Goal: Task Accomplishment & Management: Manage account settings

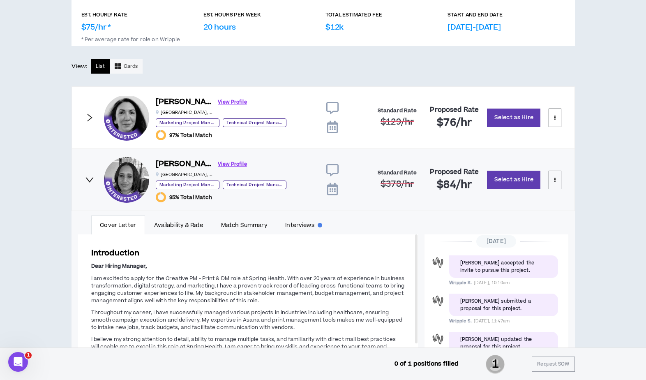
scroll to position [414, 0]
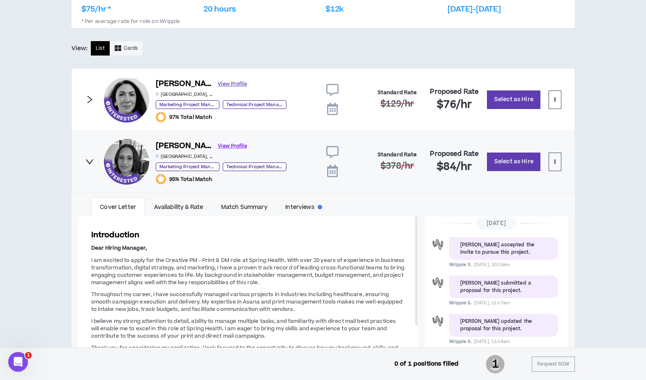
click at [225, 83] on link "View Profile" at bounding box center [232, 84] width 29 height 14
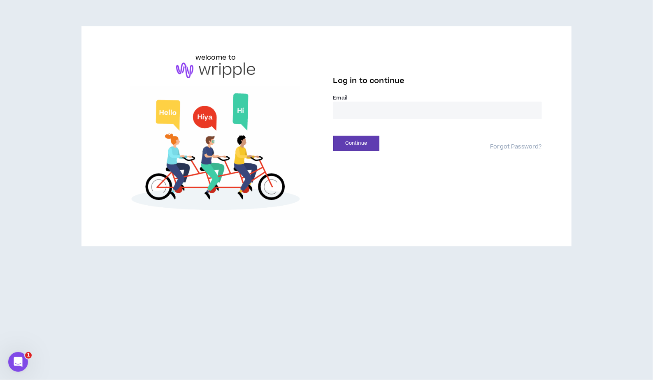
click at [367, 103] on input "email" at bounding box center [437, 111] width 208 height 18
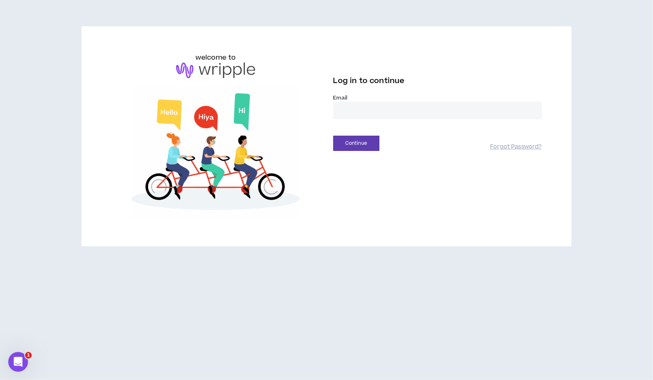
type input "**********"
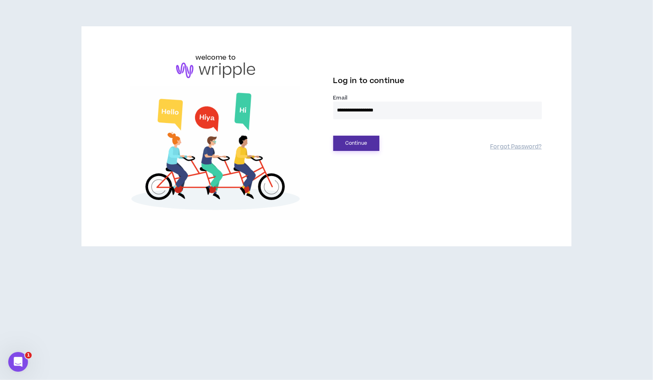
click at [354, 144] on button "Continue" at bounding box center [356, 143] width 46 height 15
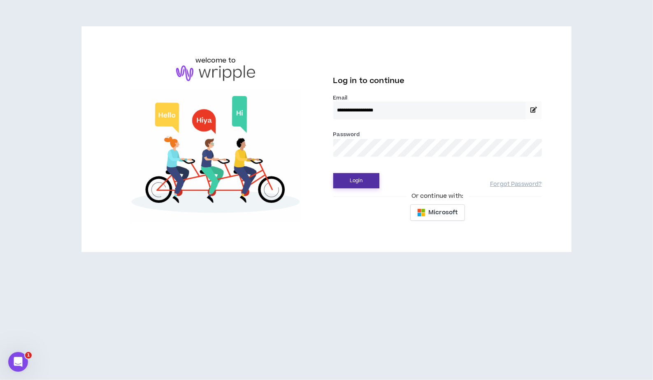
click at [358, 185] on button "Login" at bounding box center [356, 180] width 46 height 15
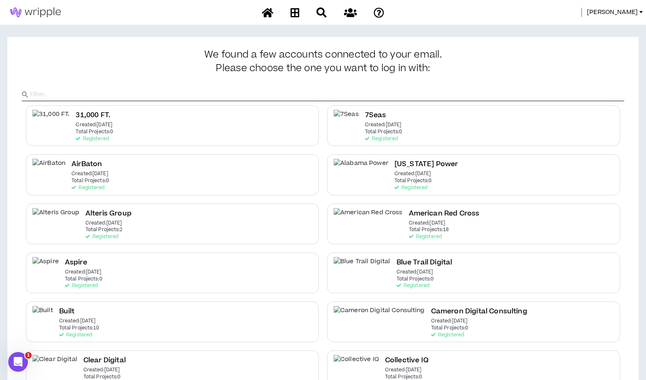
click at [257, 93] on input "text" at bounding box center [327, 94] width 595 height 12
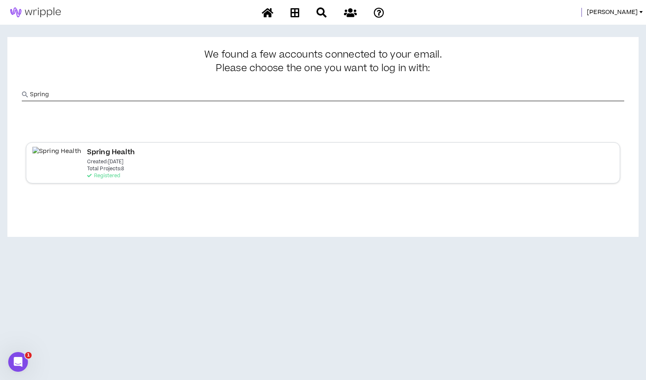
type input "Spring"
click at [165, 162] on div "Spring Health Created: [DATE] Total Projects: 8 Registered" at bounding box center [326, 162] width 595 height 41
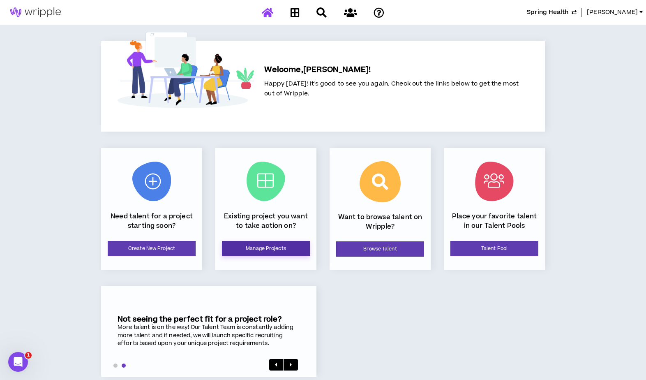
click at [284, 251] on link "Manage Projects" at bounding box center [266, 248] width 88 height 15
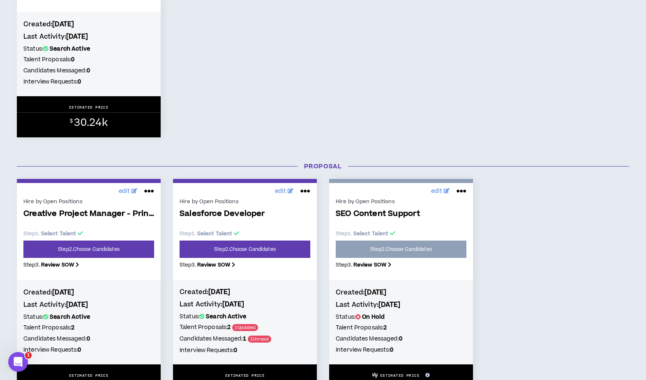
scroll to position [396, 0]
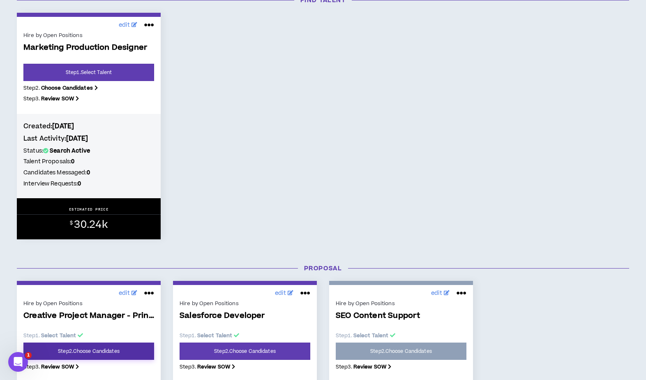
click at [76, 352] on link "Step 2 . Choose Candidates" at bounding box center [88, 351] width 131 height 17
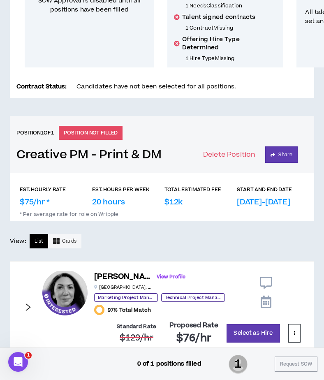
scroll to position [373, 0]
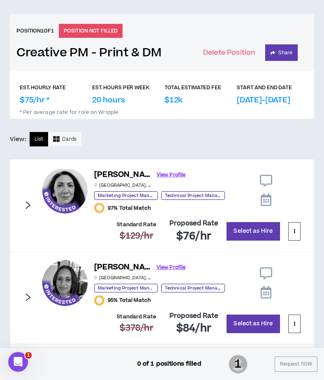
click at [23, 196] on div "[PERSON_NAME] View Profile [GEOGRAPHIC_DATA] , [GEOGRAPHIC_DATA] Marketing Proj…" at bounding box center [162, 205] width 304 height 93
click at [33, 194] on div "[PERSON_NAME] View Profile [GEOGRAPHIC_DATA] , [GEOGRAPHIC_DATA] Marketing Proj…" at bounding box center [162, 205] width 304 height 93
click at [26, 201] on icon "right" at bounding box center [27, 205] width 9 height 9
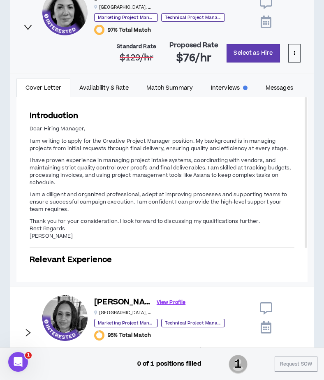
scroll to position [551, 0]
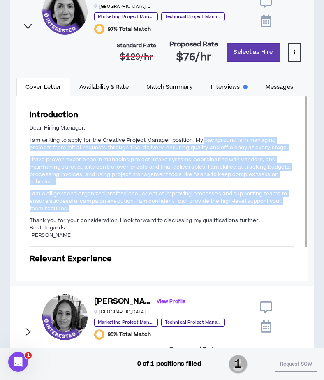
drag, startPoint x: 204, startPoint y: 128, endPoint x: 137, endPoint y: 196, distance: 95.4
click at [137, 196] on span "Dear Hiring Manager, I am writing to apply for the Creative Project Manager pos…" at bounding box center [162, 182] width 265 height 116
copy span "background is in managing projects from initial requests through final delivery…"
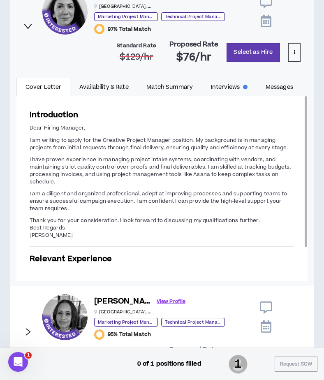
click at [272, 254] on h3 "Relevant Experience" at bounding box center [162, 258] width 265 height 11
click at [26, 22] on icon "right" at bounding box center [27, 26] width 9 height 9
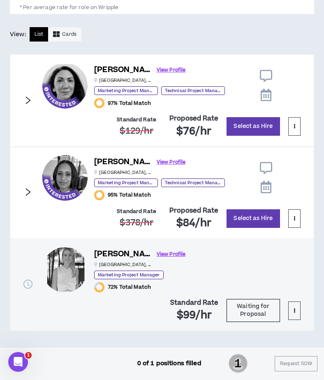
scroll to position [467, 0]
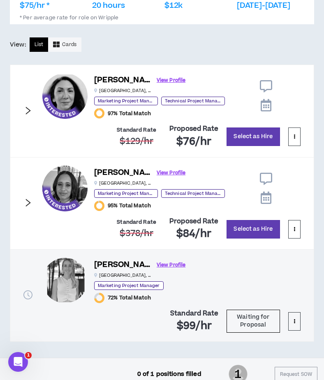
click at [31, 199] on div "[PERSON_NAME] View Profile [GEOGRAPHIC_DATA] , [GEOGRAPHIC_DATA] Marketing Proj…" at bounding box center [162, 203] width 304 height 93
click at [24, 198] on icon "right" at bounding box center [27, 202] width 9 height 9
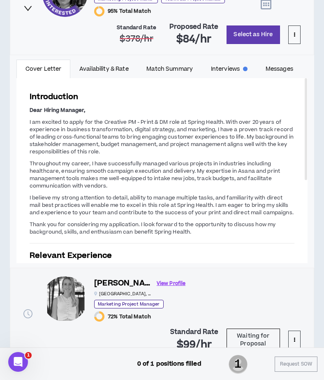
scroll to position [663, 0]
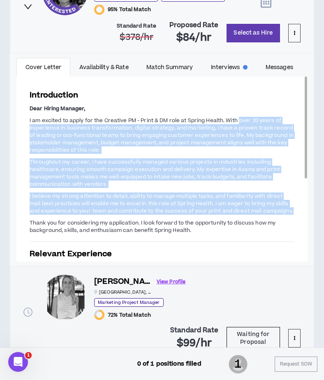
drag, startPoint x: 239, startPoint y: 111, endPoint x: 292, endPoint y: 200, distance: 103.0
click at [292, 200] on span "Dear Hiring Manager, I am excited to apply for the Creative PM - Print & DM rol…" at bounding box center [162, 169] width 265 height 131
copy span "over 20 years of experience in business transformation, digital strategy, and m…"
drag, startPoint x: 304, startPoint y: 126, endPoint x: 306, endPoint y: 95, distance: 31.3
click at [306, 95] on div at bounding box center [306, 127] width 2 height 102
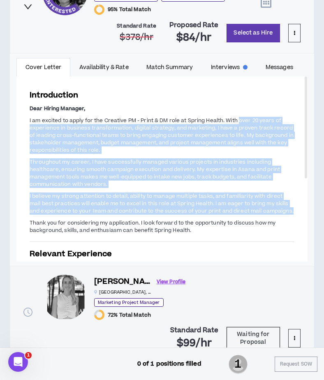
drag, startPoint x: 306, startPoint y: 95, endPoint x: 290, endPoint y: 35, distance: 61.2
click at [290, 35] on div "[PERSON_NAME] View Profile [GEOGRAPHIC_DATA] , [GEOGRAPHIC_DATA] Marketing Proj…" at bounding box center [162, 114] width 304 height 306
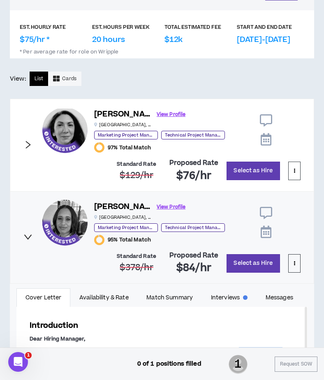
scroll to position [396, 0]
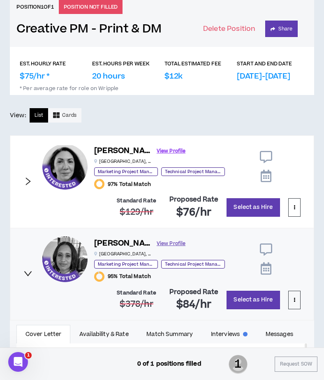
click at [157, 236] on link "View Profile" at bounding box center [171, 243] width 29 height 14
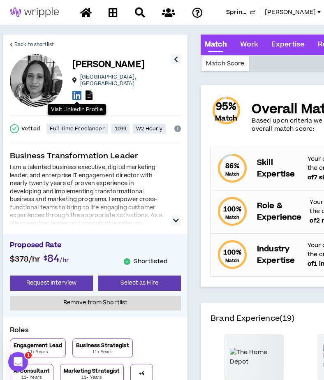
click at [76, 93] on icon at bounding box center [76, 95] width 9 height 10
click at [86, 90] on icon at bounding box center [89, 94] width 7 height 9
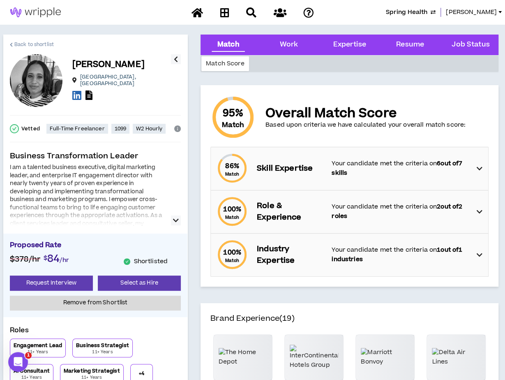
click at [21, 44] on span "Back to shortlist" at bounding box center [33, 45] width 39 height 8
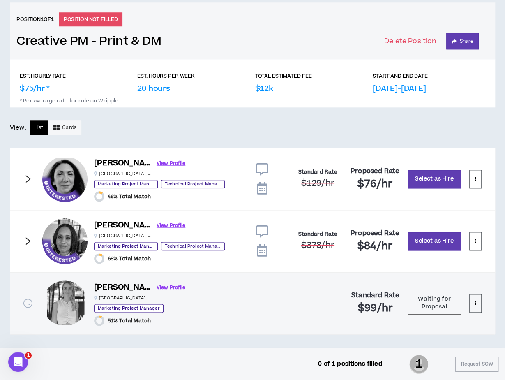
scroll to position [336, 0]
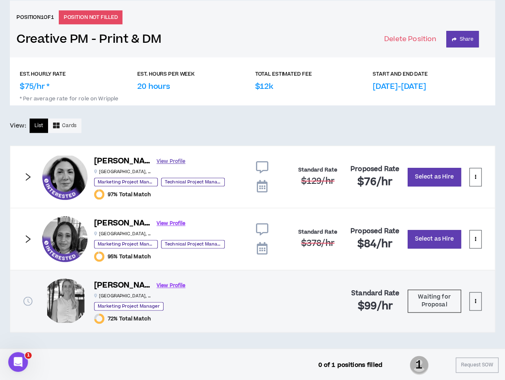
click at [172, 162] on link "View Profile" at bounding box center [171, 161] width 29 height 14
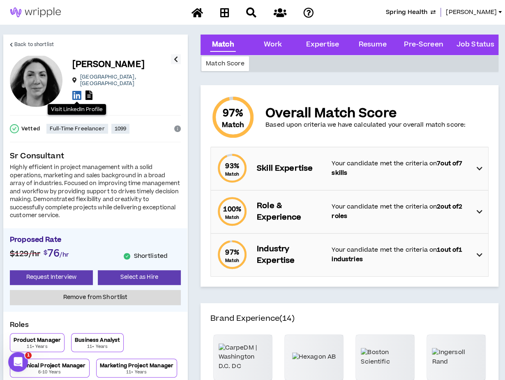
click at [76, 95] on icon at bounding box center [76, 95] width 9 height 10
click at [88, 90] on icon at bounding box center [89, 94] width 7 height 9
click at [44, 43] on span "Back to shortlist" at bounding box center [33, 45] width 39 height 8
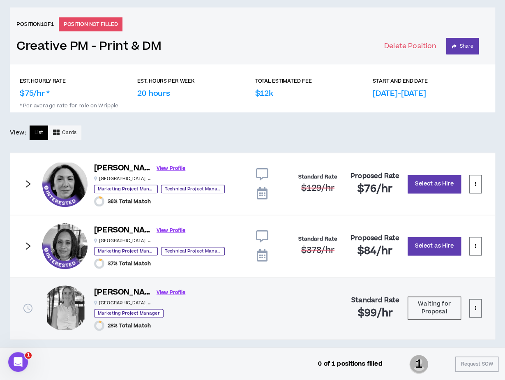
scroll to position [336, 0]
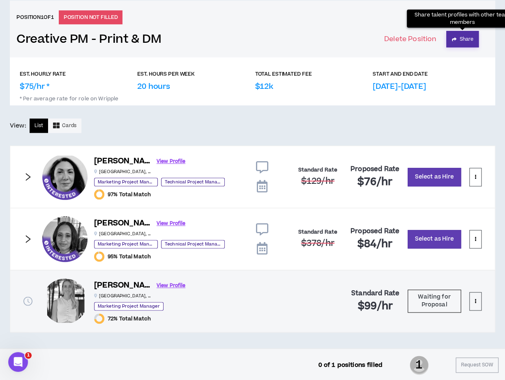
click at [461, 41] on button "Share" at bounding box center [463, 39] width 32 height 16
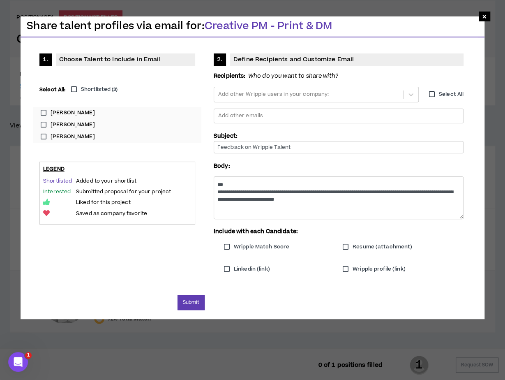
click at [45, 111] on label "[PERSON_NAME]" at bounding box center [118, 113] width 162 height 12
click at [43, 125] on label "[PERSON_NAME]" at bounding box center [118, 125] width 162 height 12
click at [267, 115] on div at bounding box center [339, 116] width 243 height 12
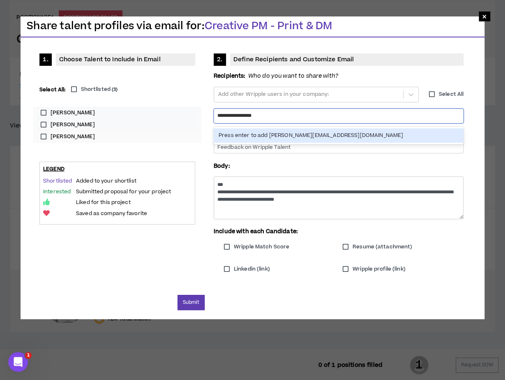
type input "**********"
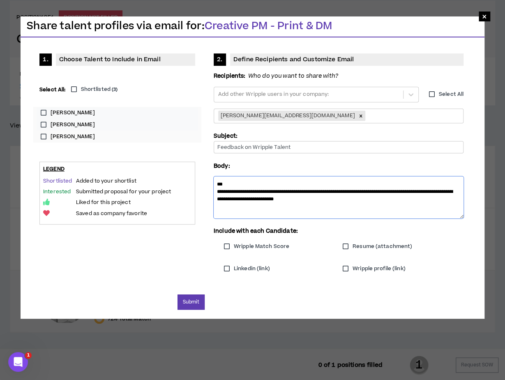
click at [232, 184] on textarea "**********" at bounding box center [339, 197] width 250 height 42
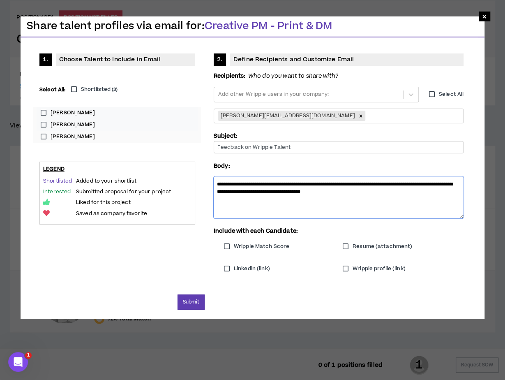
drag, startPoint x: 275, startPoint y: 185, endPoint x: 291, endPoint y: 183, distance: 16.2
click at [291, 183] on textarea "**********" at bounding box center [339, 197] width 250 height 42
drag, startPoint x: 382, startPoint y: 184, endPoint x: 323, endPoint y: 185, distance: 58.8
click at [323, 185] on textarea "**********" at bounding box center [339, 197] width 250 height 42
click at [394, 194] on textarea "**********" at bounding box center [339, 197] width 250 height 42
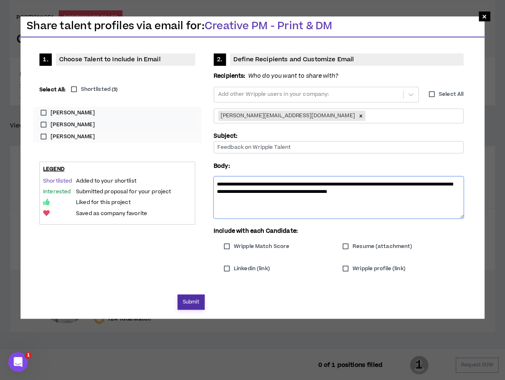
type textarea "**********"
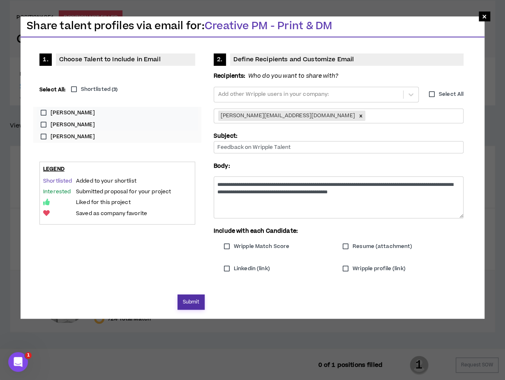
click at [193, 299] on button "Submit" at bounding box center [192, 301] width 28 height 15
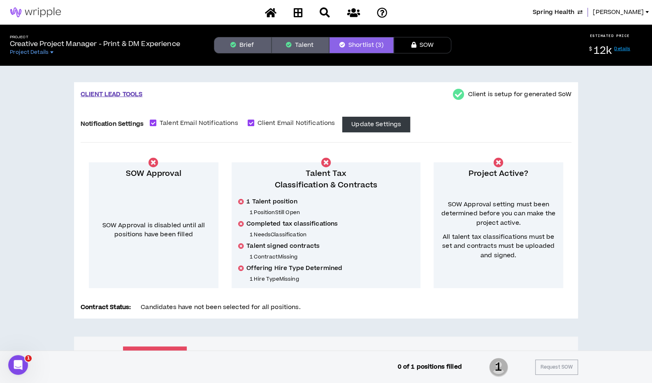
click at [573, 12] on span "Spring Health" at bounding box center [554, 12] width 42 height 9
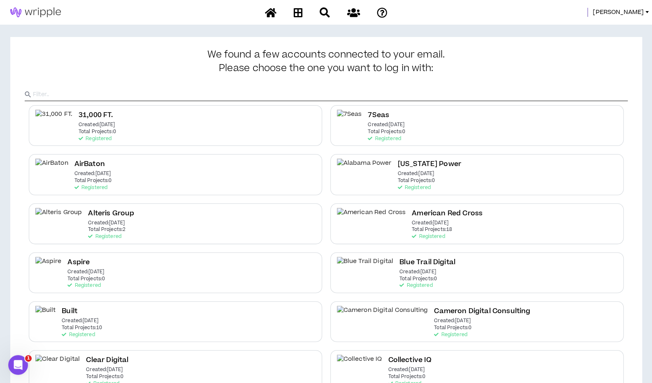
click at [163, 96] on input "text" at bounding box center [330, 94] width 595 height 12
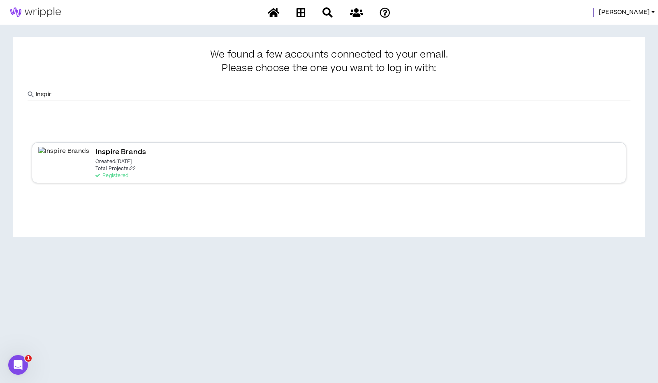
type input "Inspir"
click at [95, 164] on p "Created: [DATE]" at bounding box center [113, 162] width 37 height 6
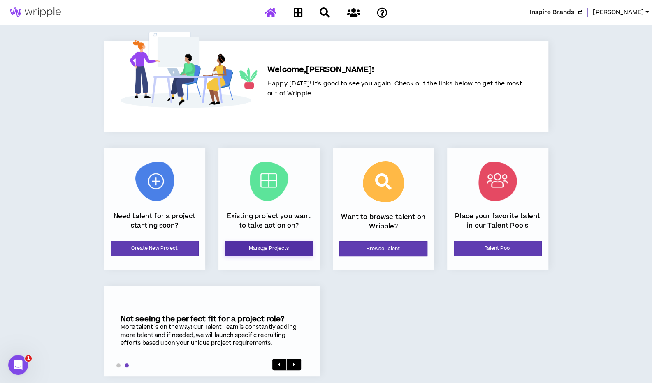
click at [262, 245] on link "Manage Projects" at bounding box center [269, 248] width 88 height 15
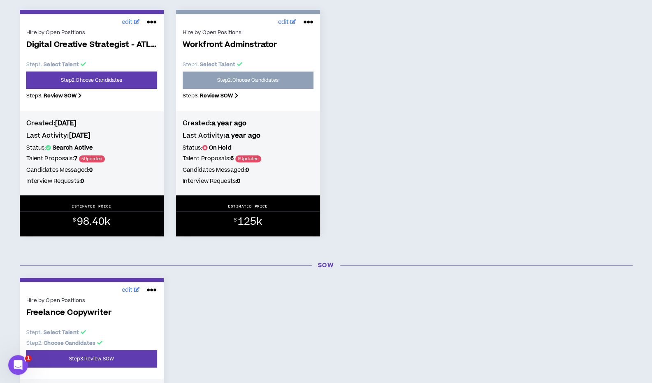
scroll to position [414, 0]
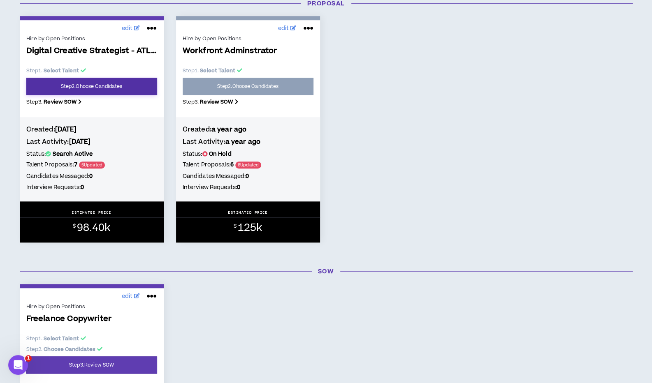
click at [67, 90] on link "Step 2 . Choose Candidates" at bounding box center [91, 86] width 131 height 17
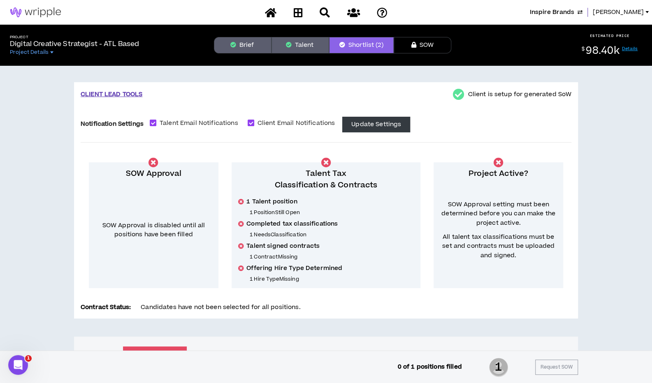
click at [300, 47] on button "Talent" at bounding box center [300, 45] width 58 height 16
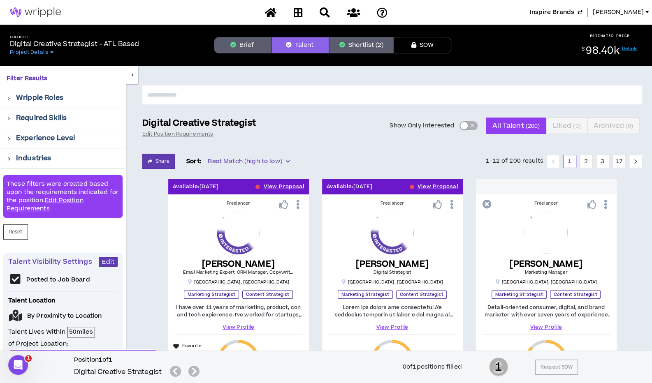
click at [472, 128] on span "button" at bounding box center [472, 125] width 5 height 9
